Goal: Information Seeking & Learning: Learn about a topic

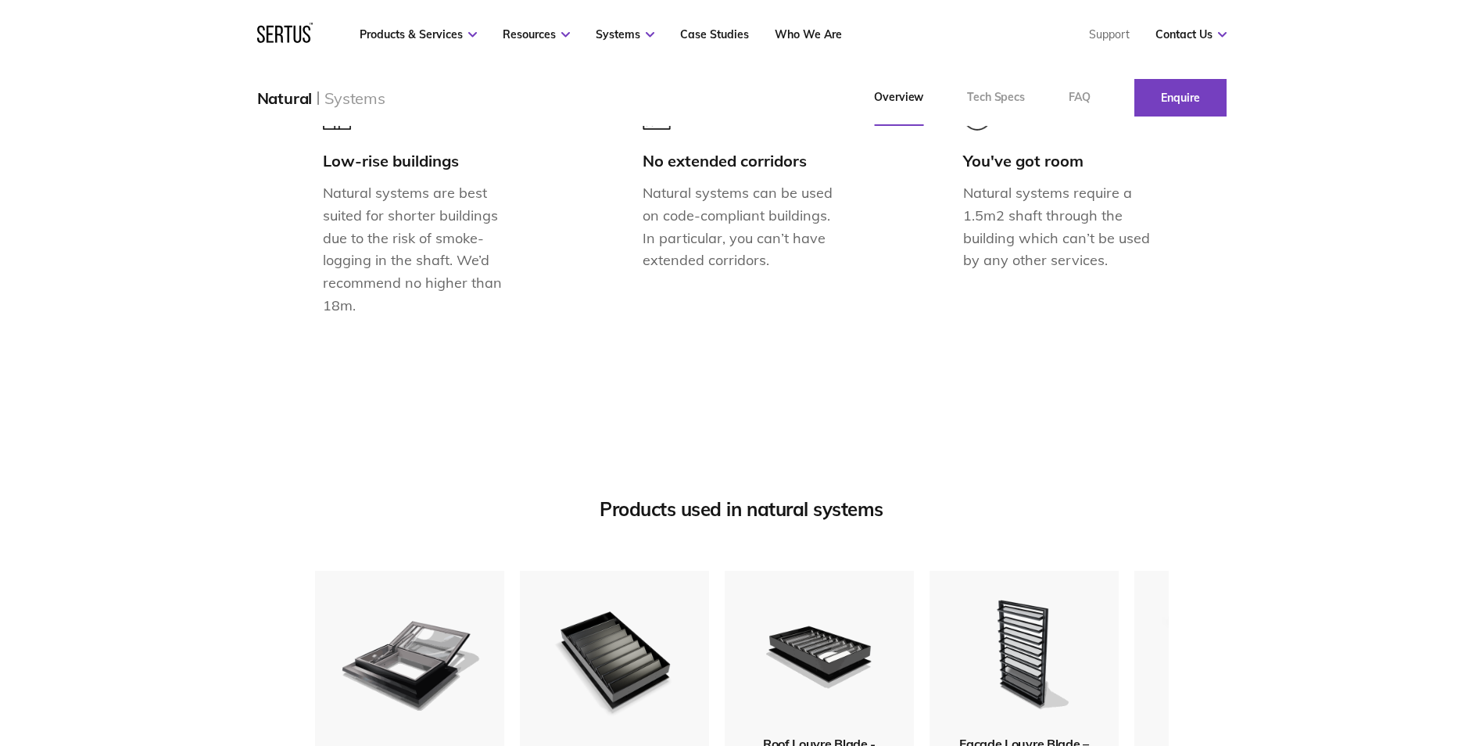
scroll to position [2032, 0]
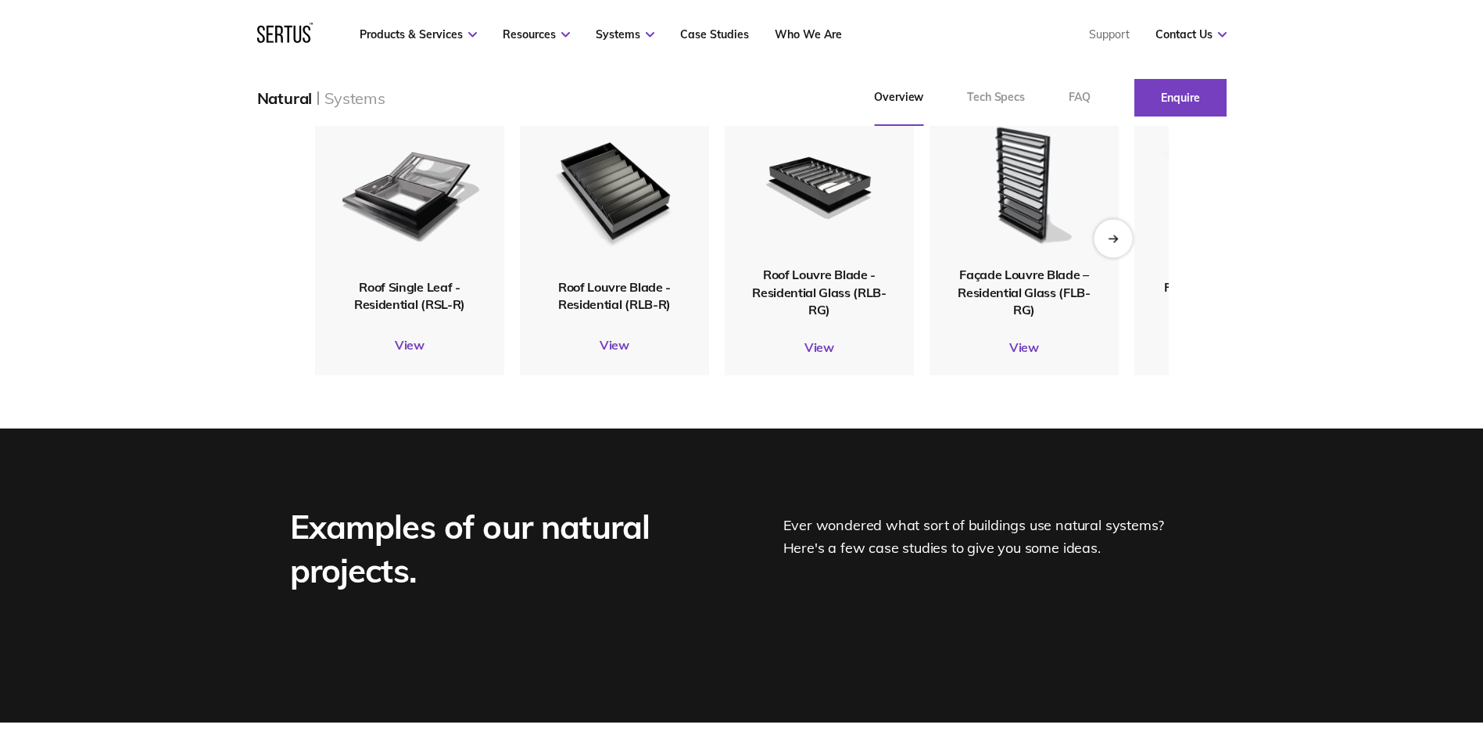
click at [1114, 257] on div "Next slide" at bounding box center [1112, 238] width 38 height 38
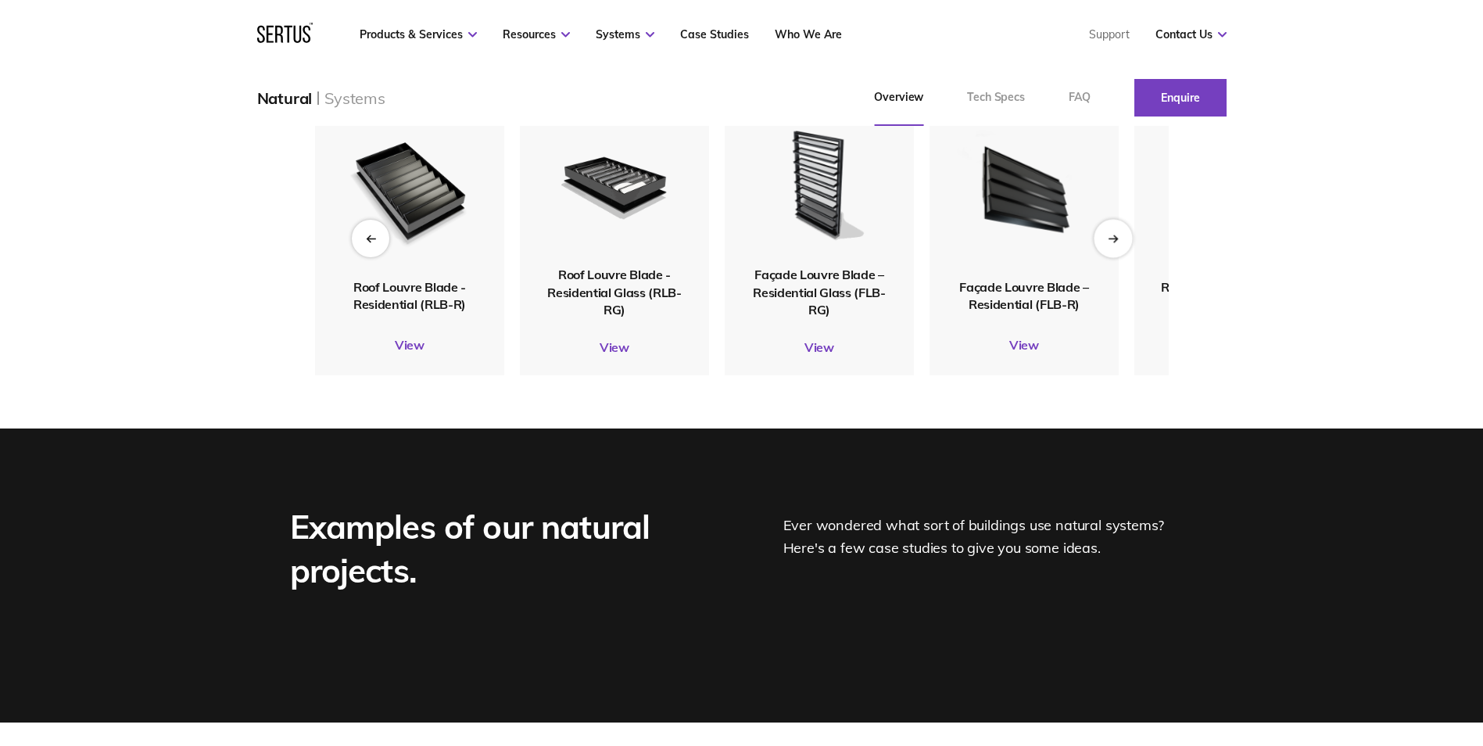
click at [1126, 257] on div "Next slide" at bounding box center [1112, 238] width 38 height 38
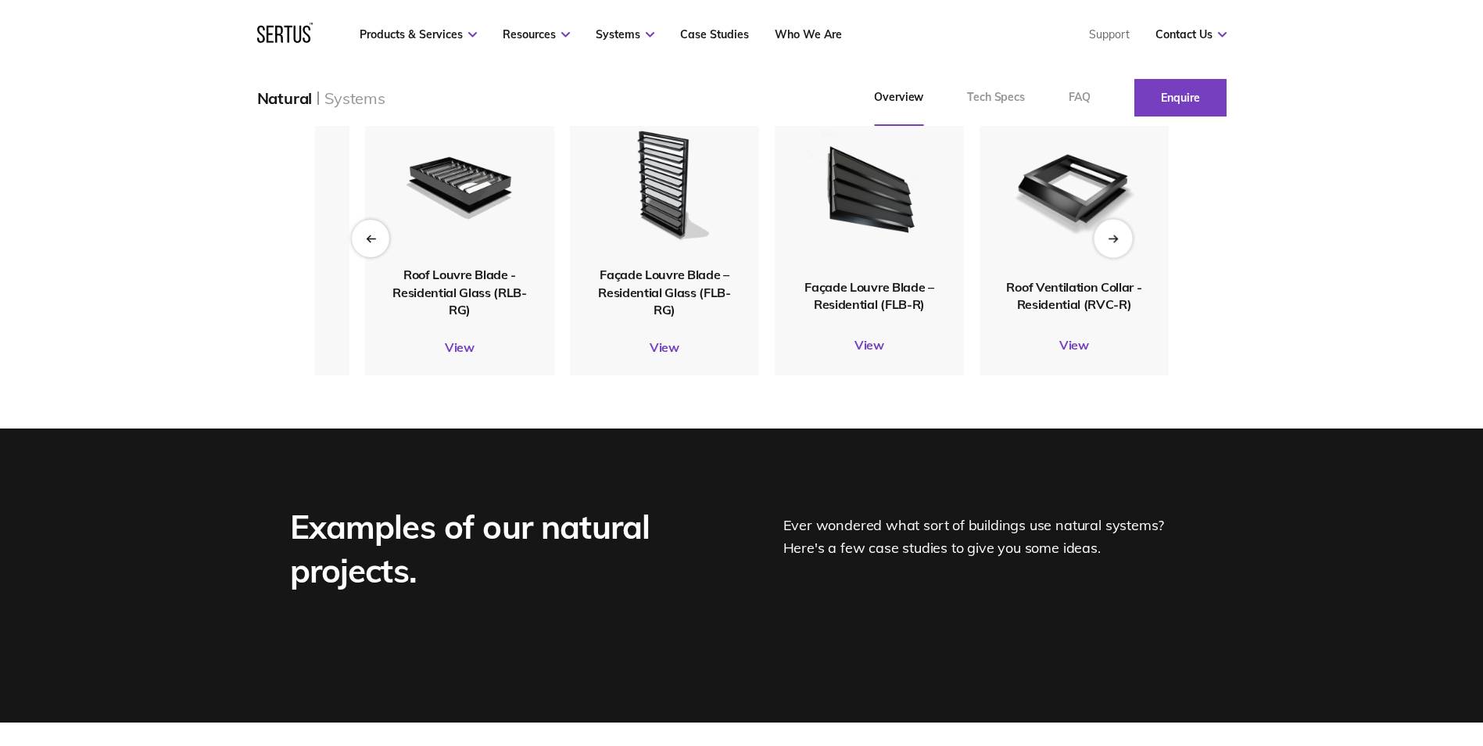
click at [1126, 257] on div "Next slide" at bounding box center [1112, 238] width 38 height 38
click at [672, 317] on span "Façade Louvre Blade – Residential Glass (FLB-RG)" at bounding box center [664, 291] width 133 height 51
click at [675, 268] on img at bounding box center [664, 184] width 152 height 168
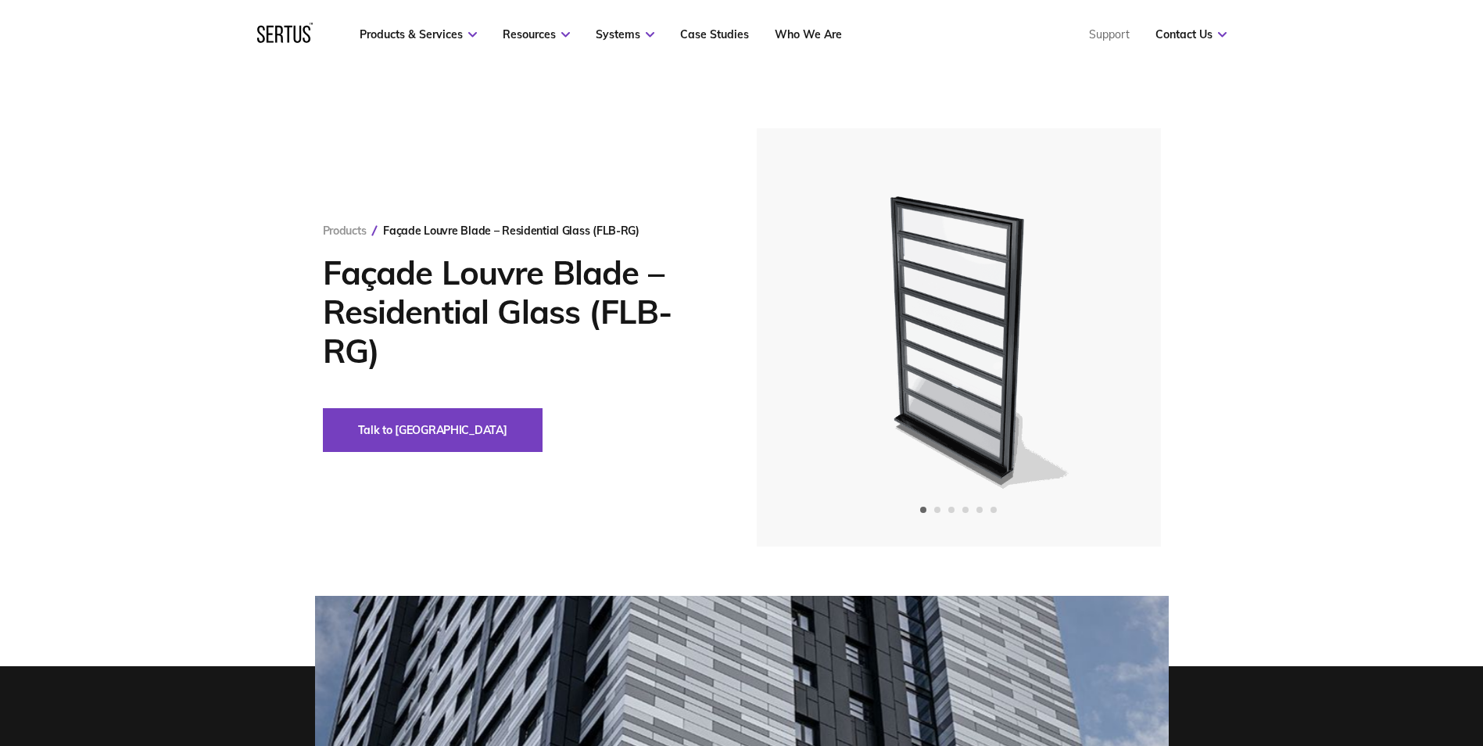
scroll to position [469, 0]
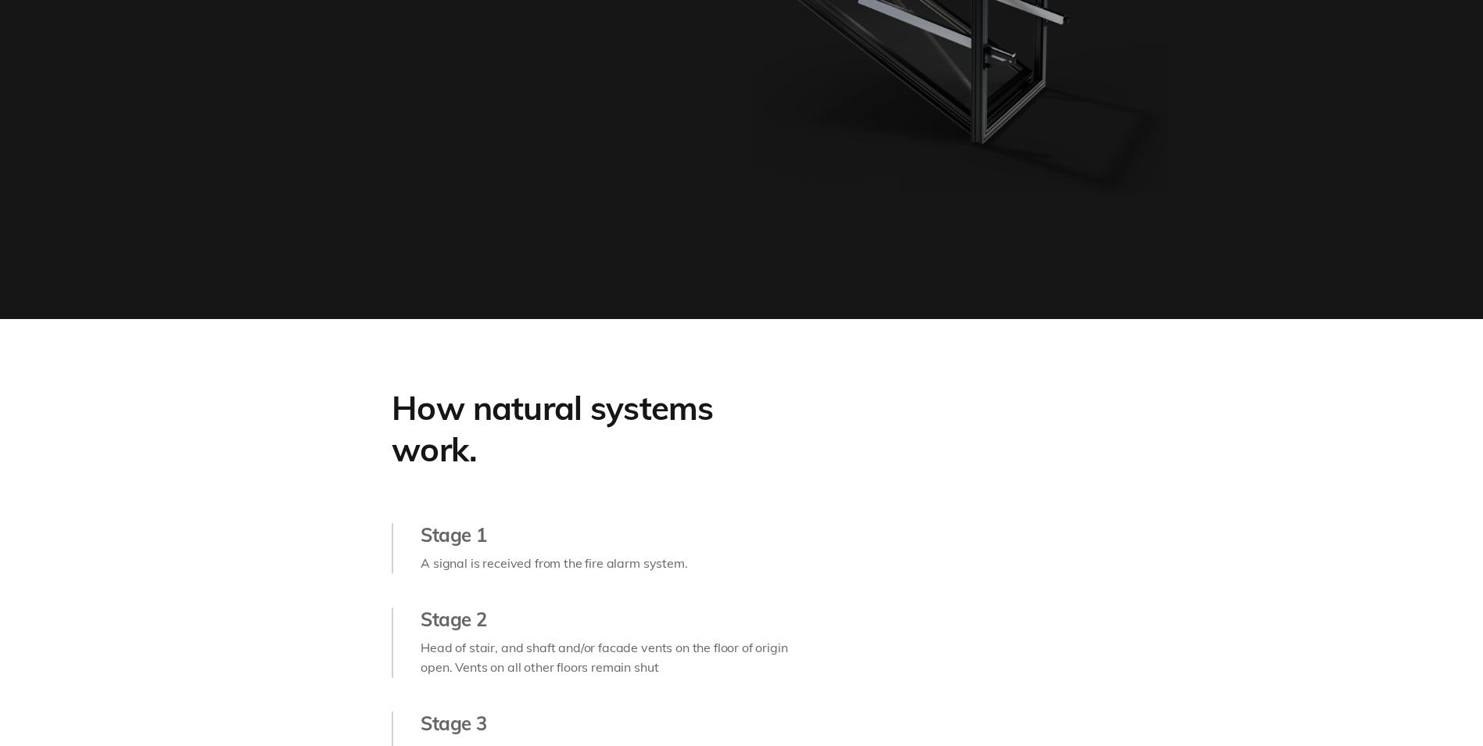
scroll to position [2032, 0]
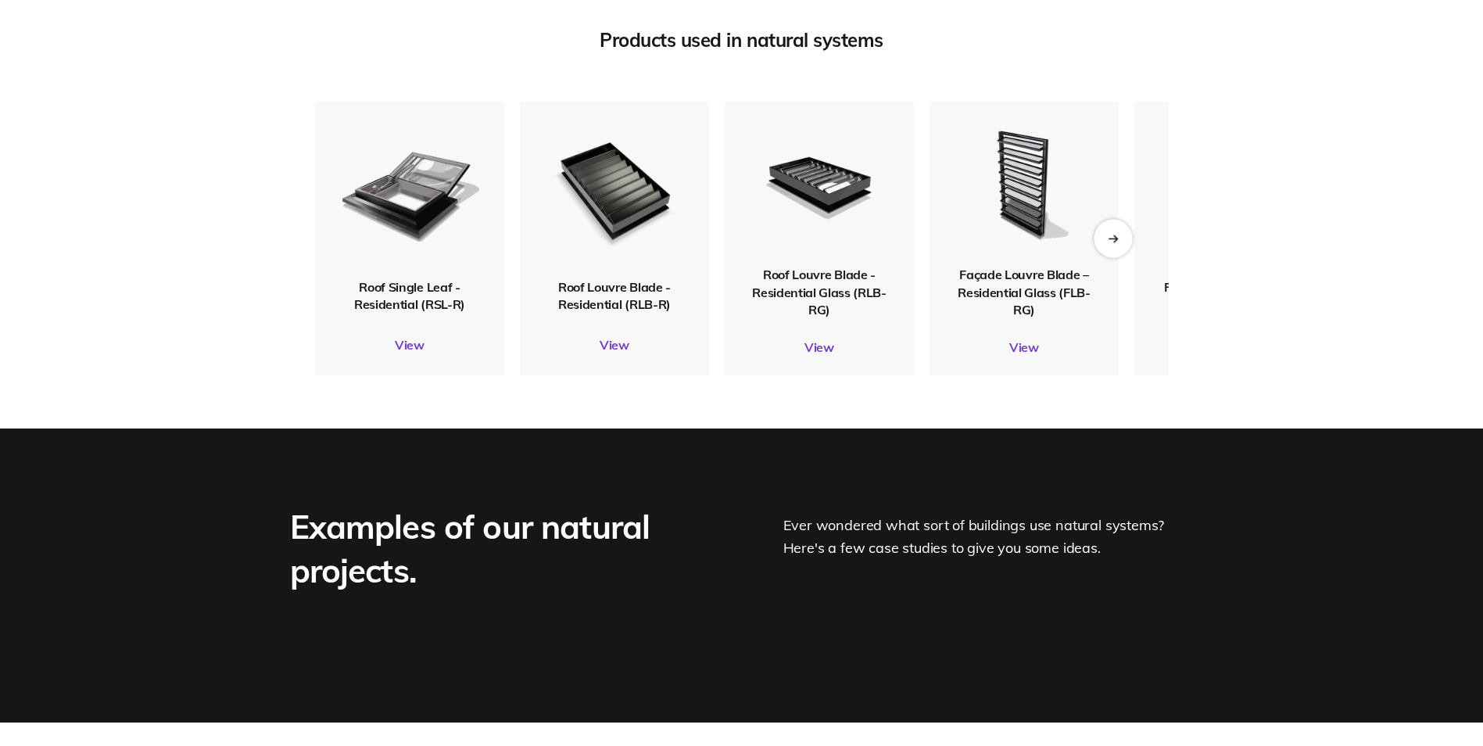
click at [1122, 257] on div "Next slide" at bounding box center [1112, 238] width 38 height 38
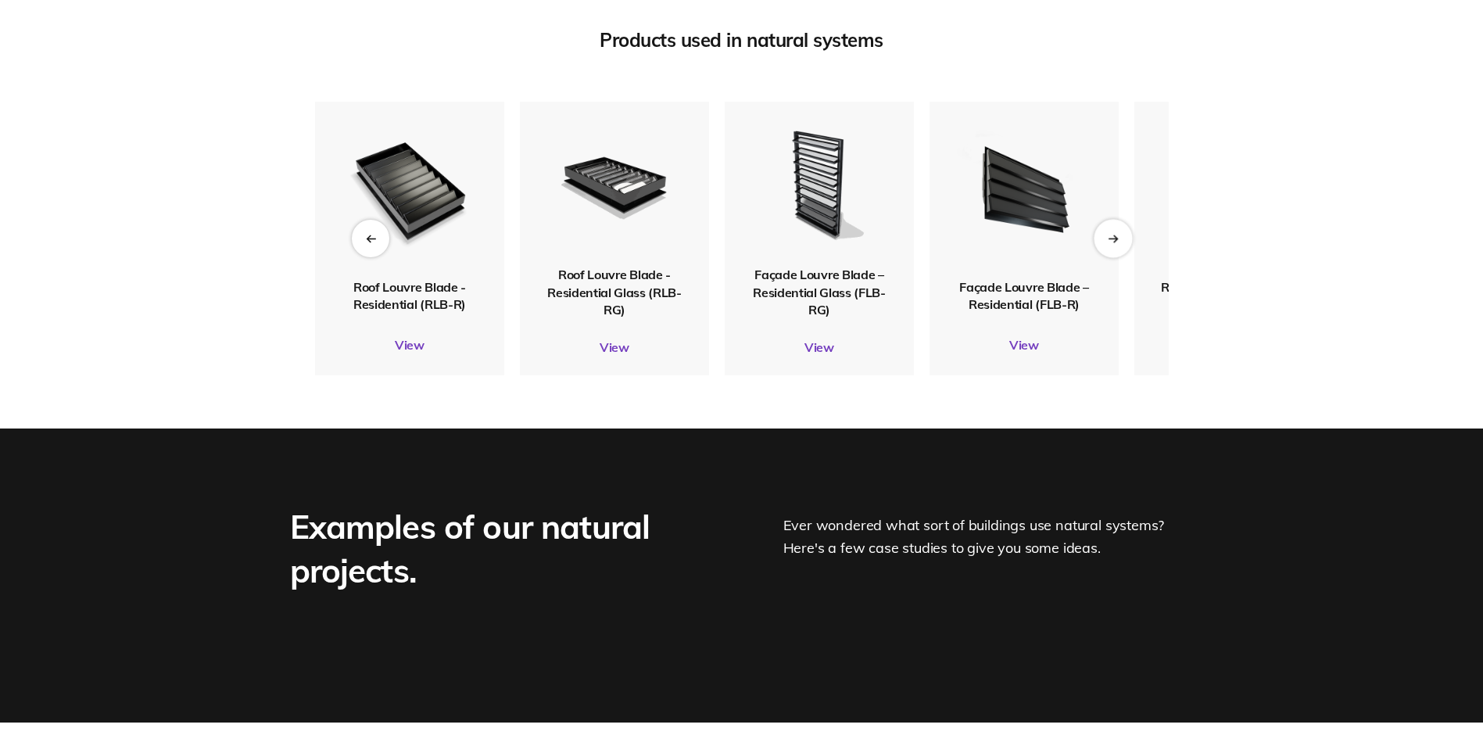
click at [1117, 257] on div "Next slide" at bounding box center [1112, 238] width 38 height 38
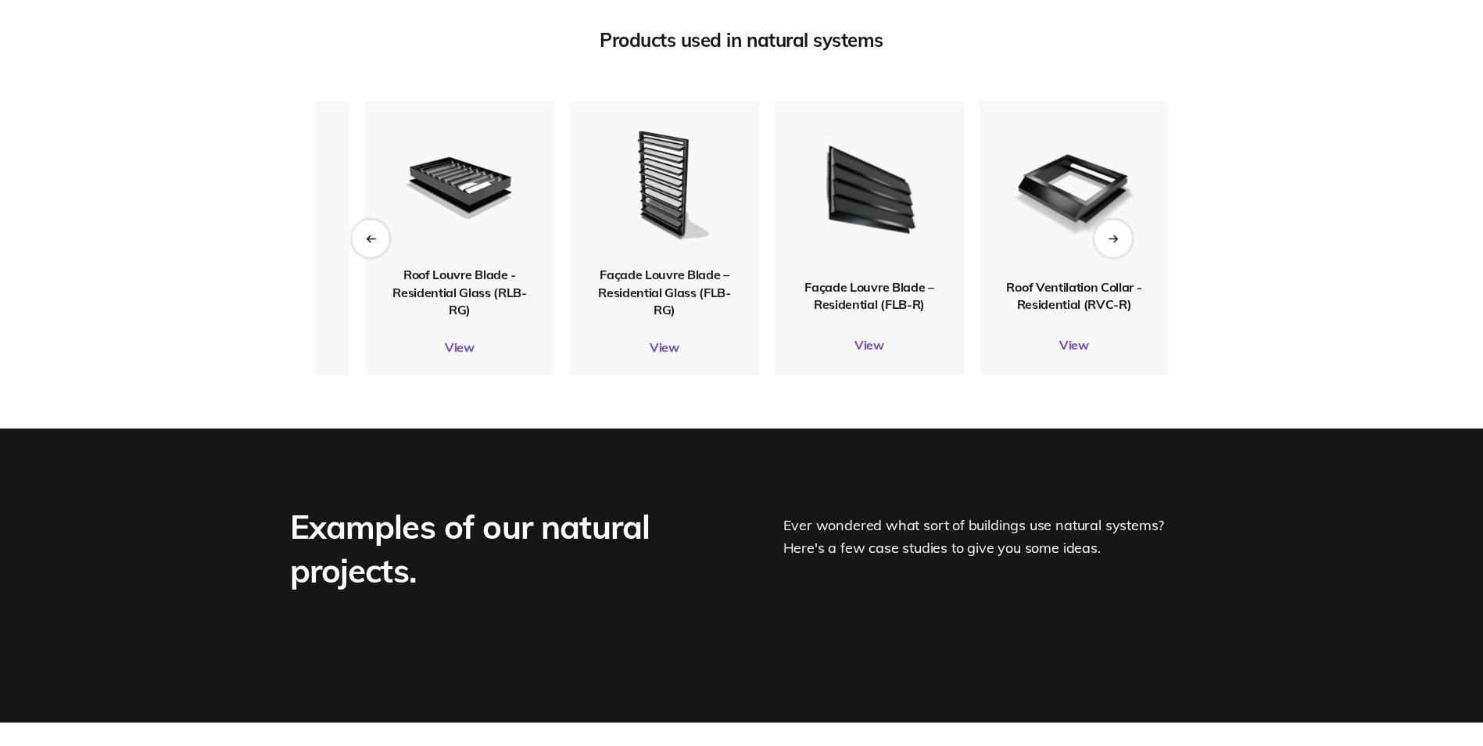
click at [887, 311] on span "Façade Louvre Blade – Residential (FLB-R)" at bounding box center [868, 294] width 129 height 33
click at [868, 279] on img at bounding box center [868, 189] width 152 height 180
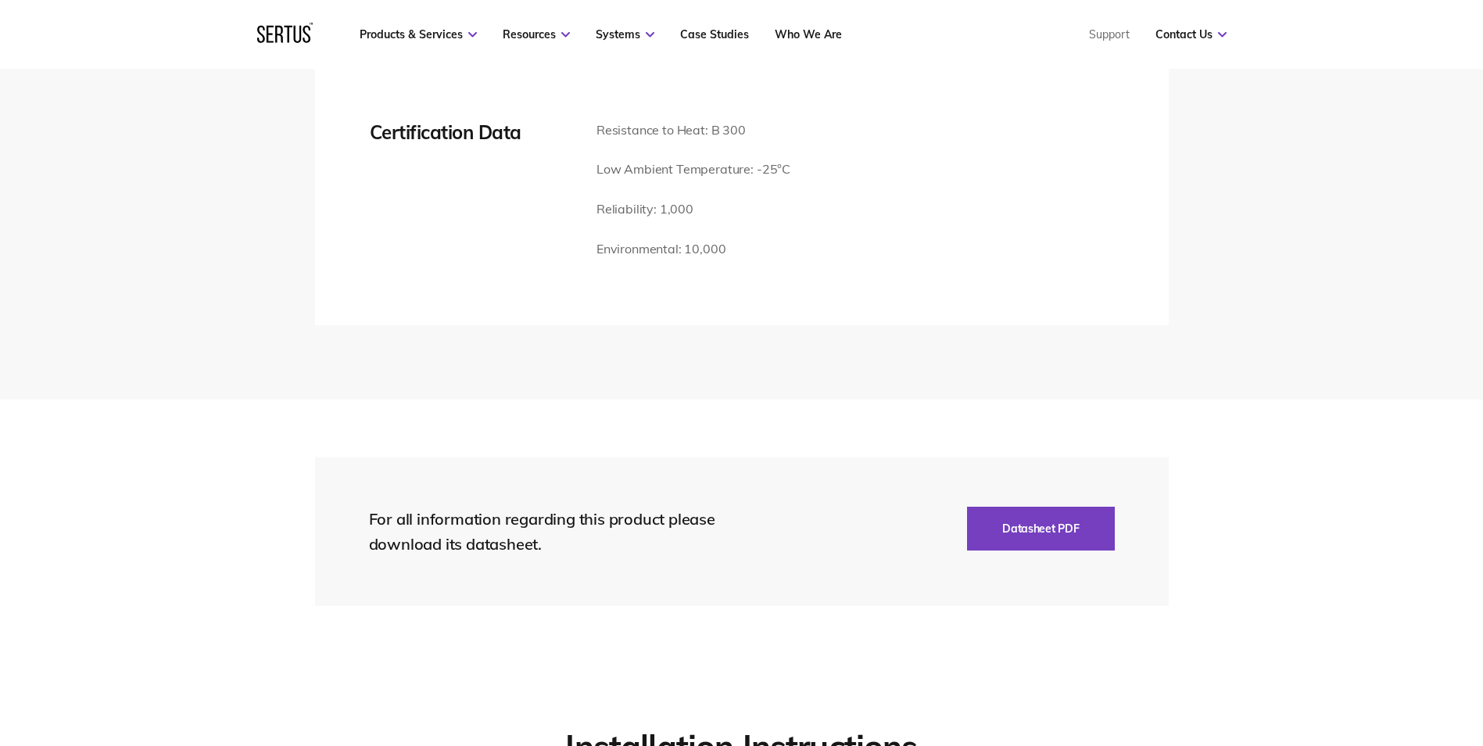
scroll to position [2579, 0]
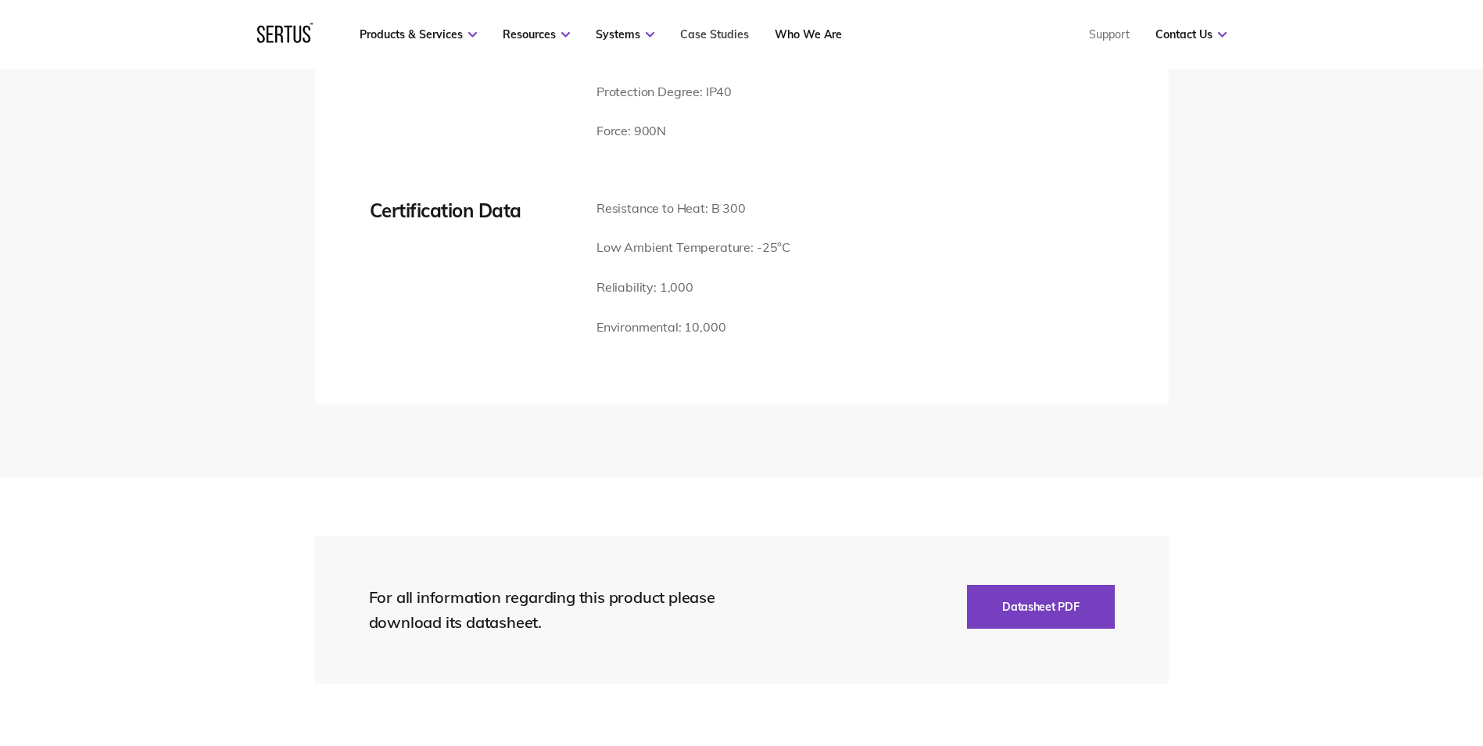
scroll to position [2032, 0]
